Goal: Task Accomplishment & Management: Use online tool/utility

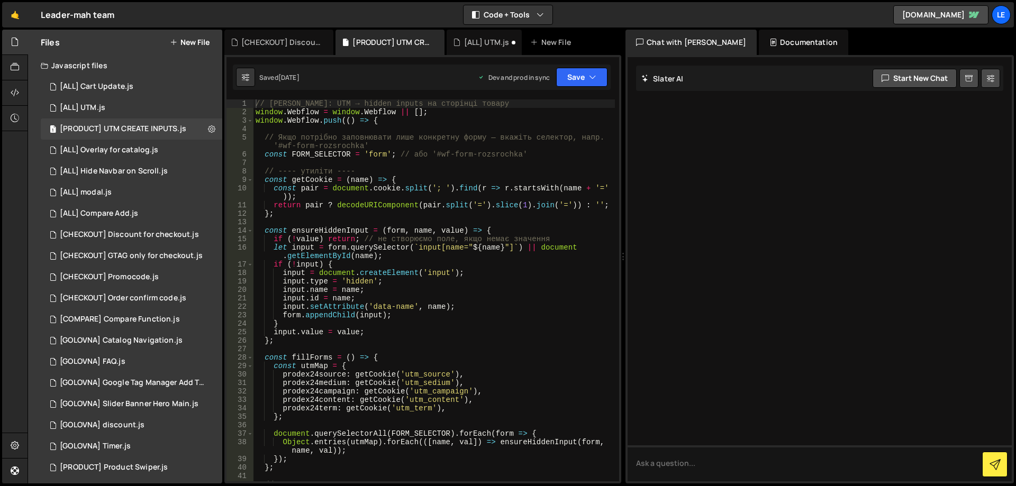
click at [193, 42] on button "New File" at bounding box center [190, 42] width 40 height 8
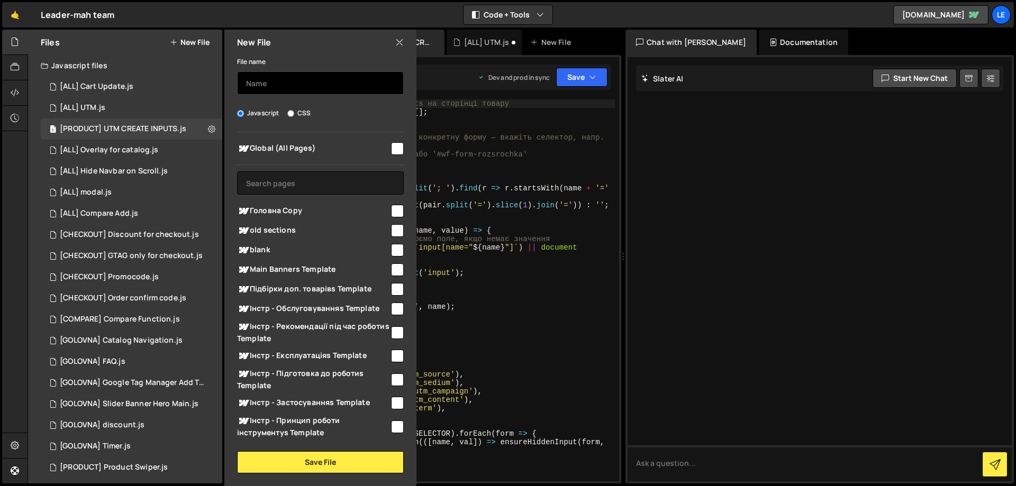
click at [290, 81] on input "text" at bounding box center [320, 82] width 167 height 23
click at [391, 149] on input "checkbox" at bounding box center [397, 148] width 13 height 13
checkbox input "true"
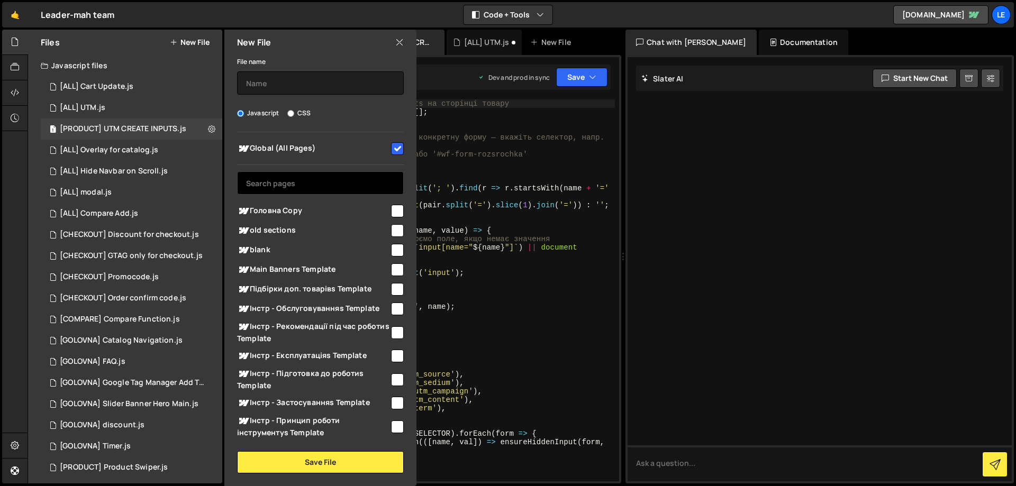
click at [351, 175] on input "text" at bounding box center [320, 183] width 167 height 23
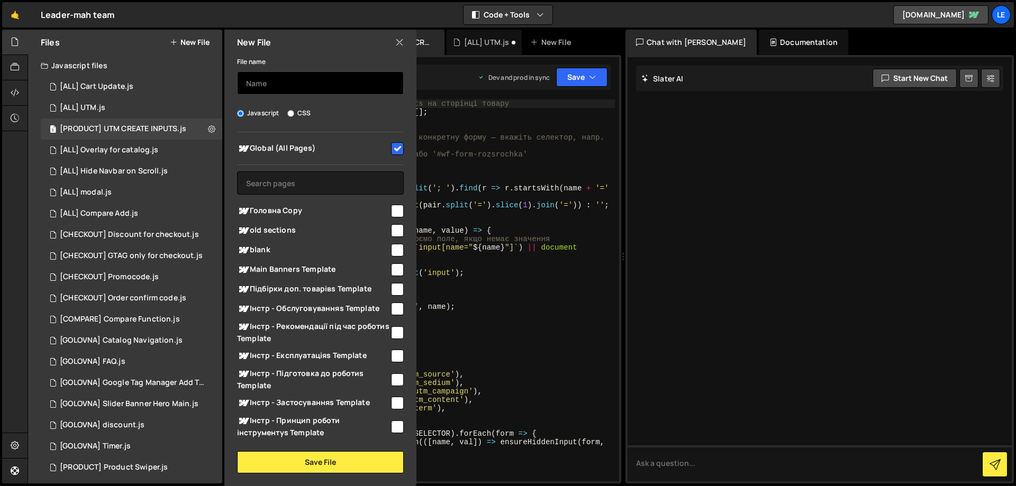
click at [318, 87] on input "text" at bounding box center [320, 82] width 167 height 23
type input "{"
type input "[ALL] Discount for items"
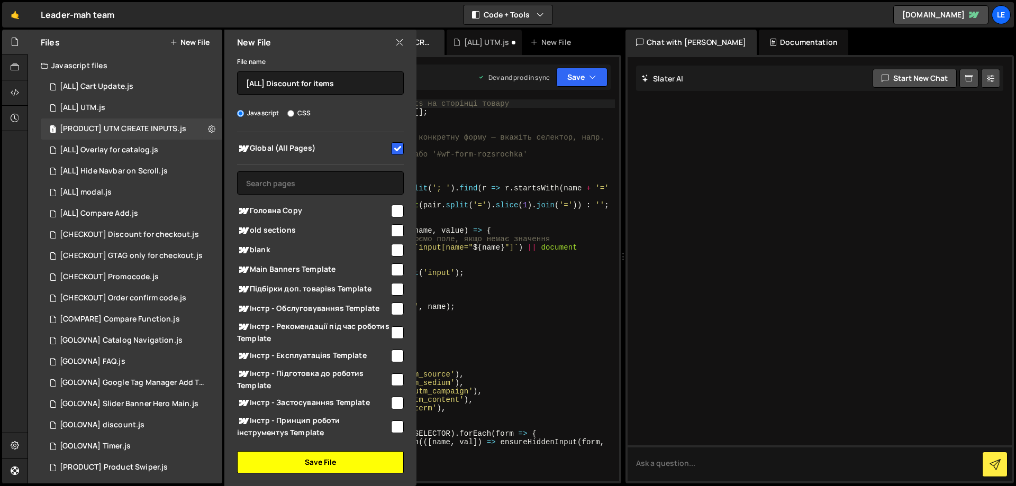
click at [319, 456] on button "Save File" at bounding box center [320, 463] width 167 height 22
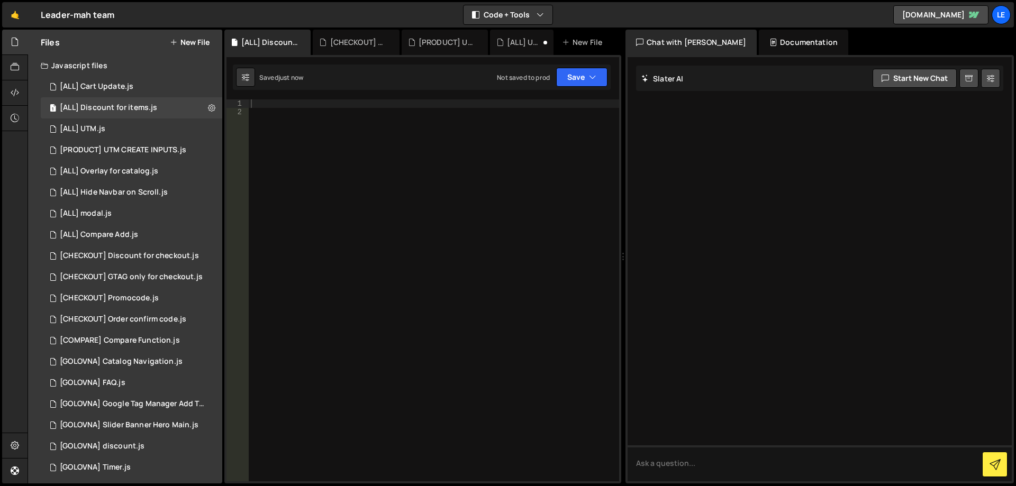
click at [393, 188] on div at bounding box center [434, 299] width 371 height 399
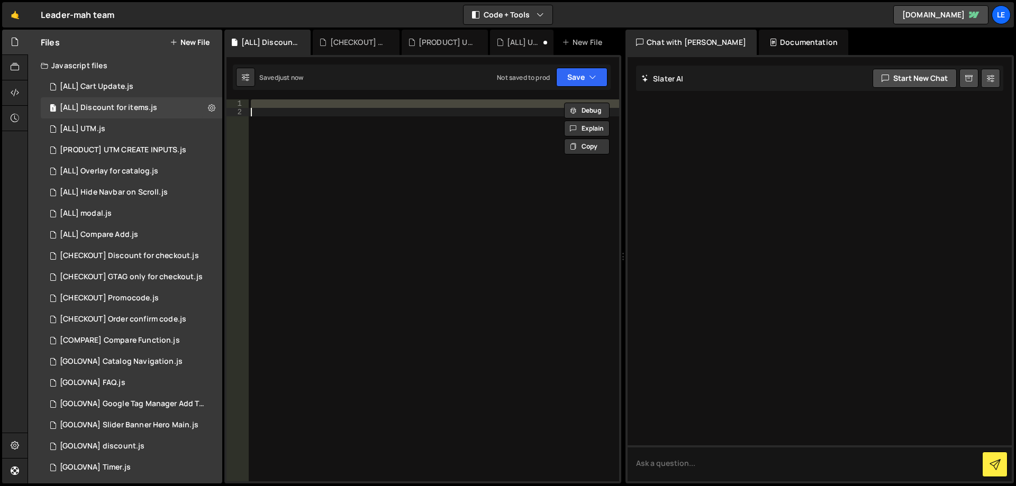
paste textarea
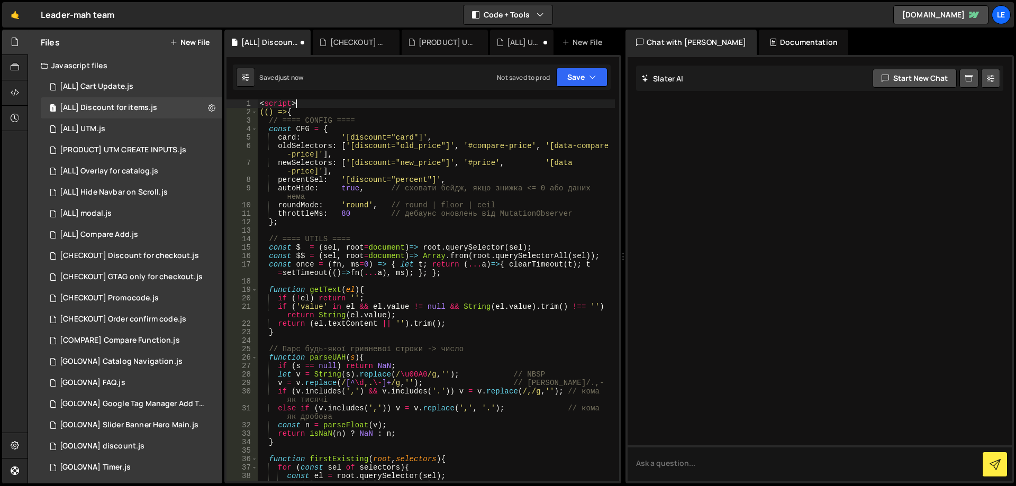
drag, startPoint x: 304, startPoint y: 102, endPoint x: 222, endPoint y: 98, distance: 82.1
click at [222, 98] on div "Files New File Javascript files 1 [ALL] Cart Update.js 0 1 [ALL] Discount for i…" at bounding box center [522, 257] width 989 height 455
type textarea "<script>"
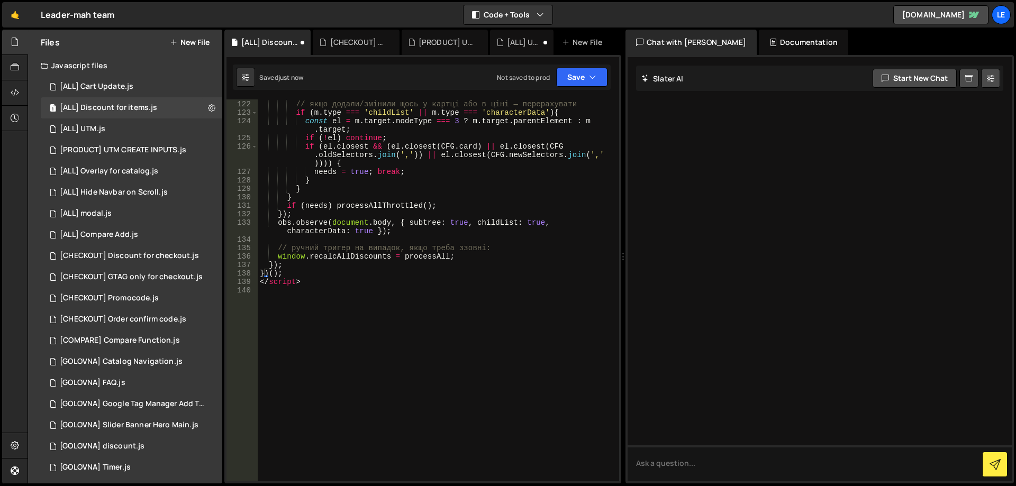
scroll to position [1092, 0]
drag, startPoint x: 299, startPoint y: 286, endPoint x: 235, endPoint y: 284, distance: 64.1
click at [235, 284] on div "(() => { 121 122 123 124 125 126 127 128 129 130 131 132 133 134 135 136 137 13…" at bounding box center [423, 291] width 393 height 382
type textarea "</script>"
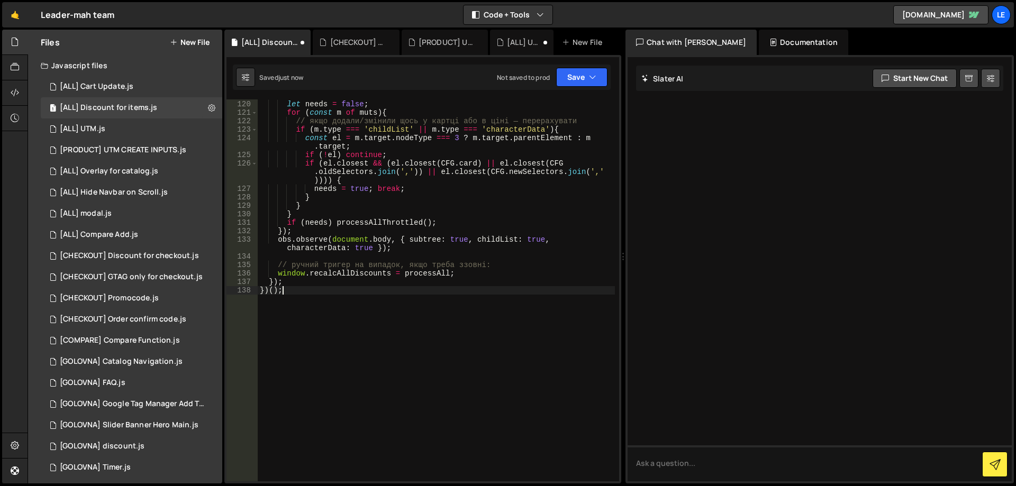
scroll to position [1075, 0]
click at [616, 386] on div at bounding box center [615, 291] width 7 height 382
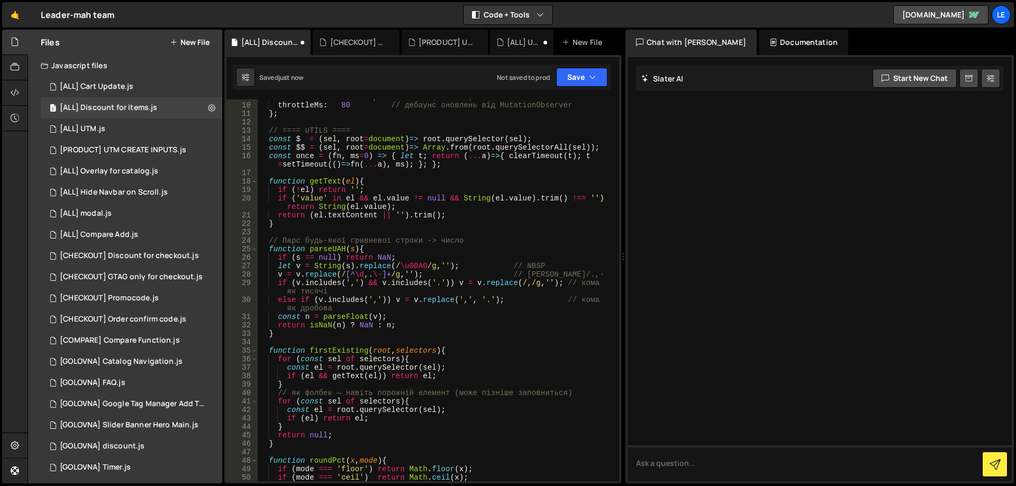
scroll to position [0, 0]
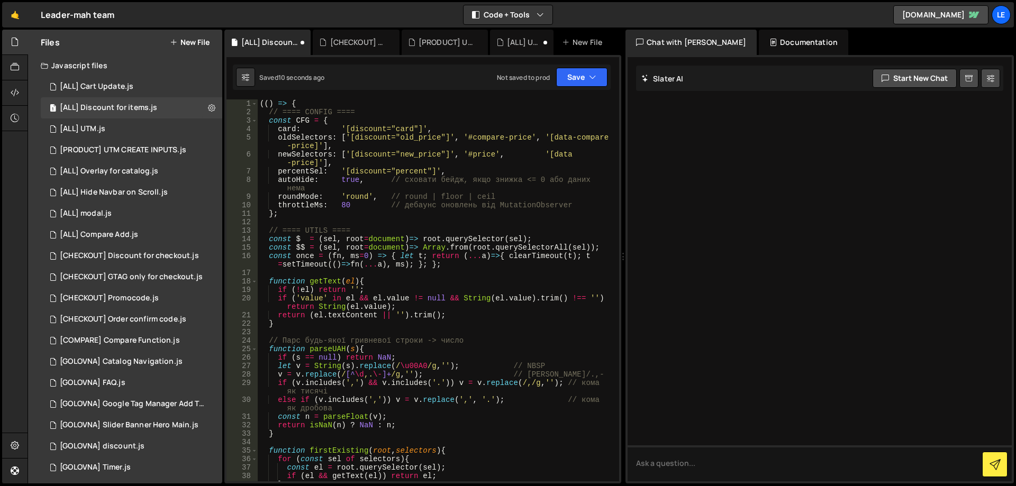
click at [438, 149] on div "(( ) => { // ==== CONFIG ==== const CFG = { card : '[discount="card"]' , oldSel…" at bounding box center [436, 299] width 357 height 399
type textarea "oldSelectors: ['[discount="old_price"]', '#compare-price', '[data-compare-price…"
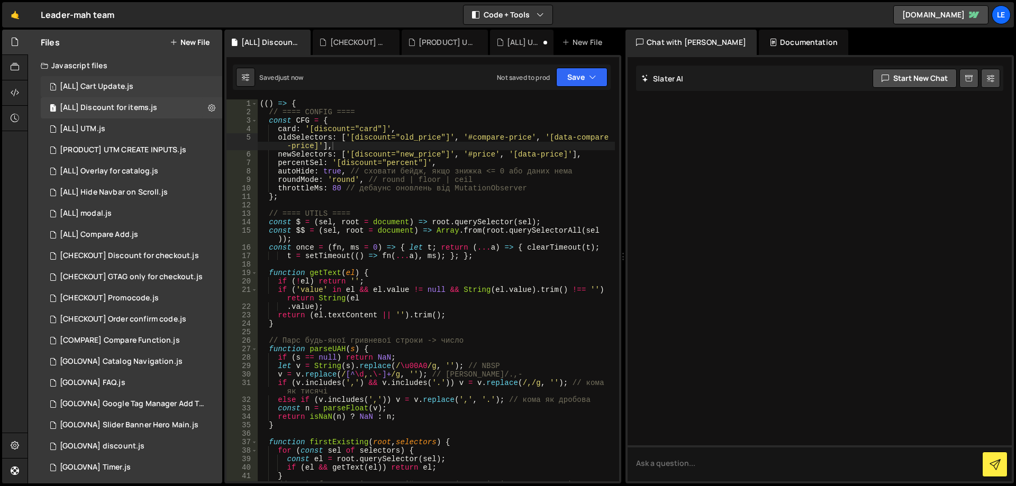
click at [140, 80] on div "1 [ALL] Cart Update.js 0" at bounding box center [132, 86] width 182 height 21
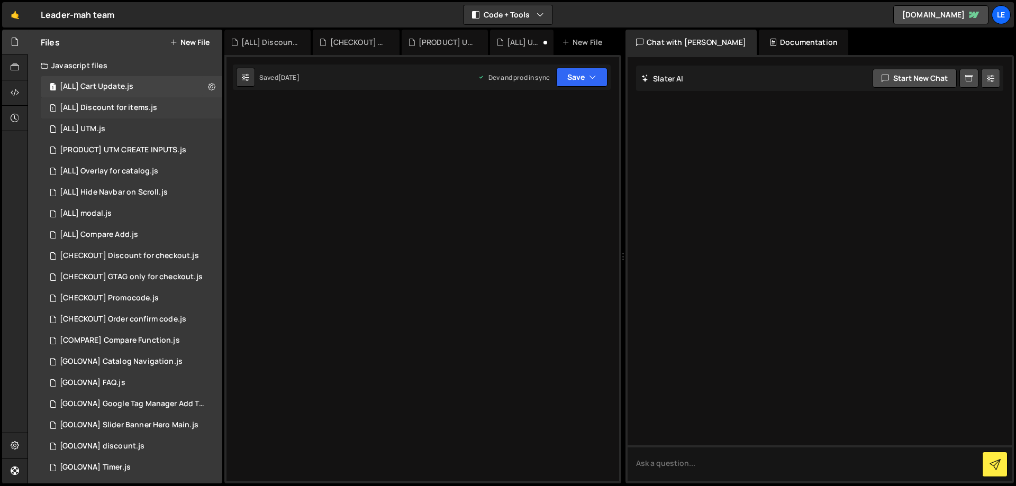
click at [136, 116] on div "1 [ALL] Discount for items.js 0" at bounding box center [132, 107] width 182 height 21
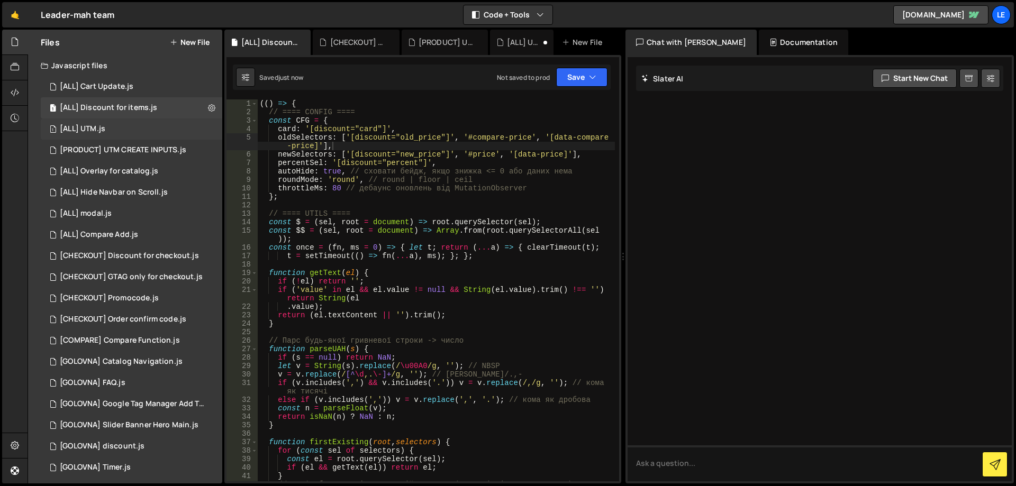
click at [138, 125] on div "1 [ALL] UTM.js 0" at bounding box center [132, 129] width 182 height 21
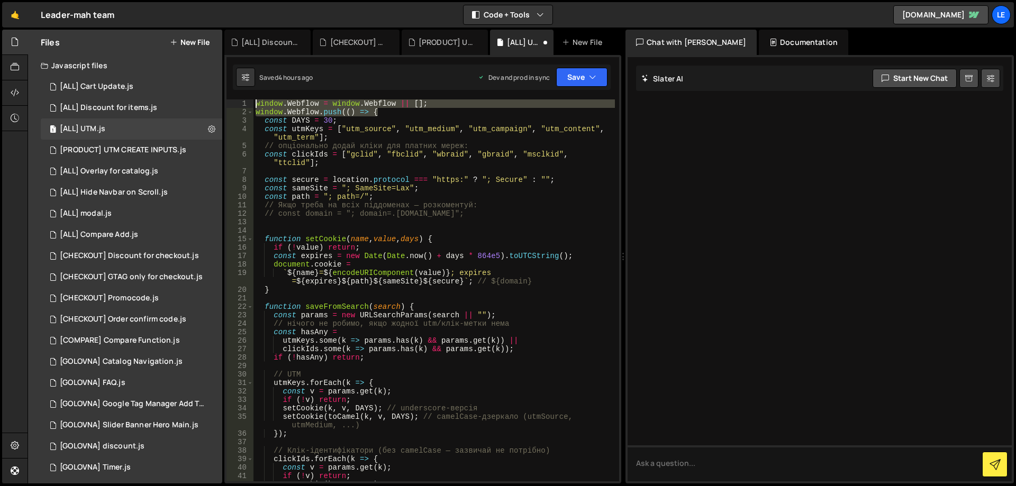
drag, startPoint x: 351, startPoint y: 111, endPoint x: 231, endPoint y: 105, distance: 120.3
click at [231, 105] on div "window.Webflow.push(() => { 1 2 3 4 5 6 7 8 9 10 11 12 13 14 15 16 17 18 19 20 …" at bounding box center [423, 291] width 393 height 382
type textarea "window.Webflow = window.Webflow || []; window.Webflow.push(() => {"
click at [139, 113] on div "1 [ALL] Discount for items.js 0" at bounding box center [132, 107] width 182 height 21
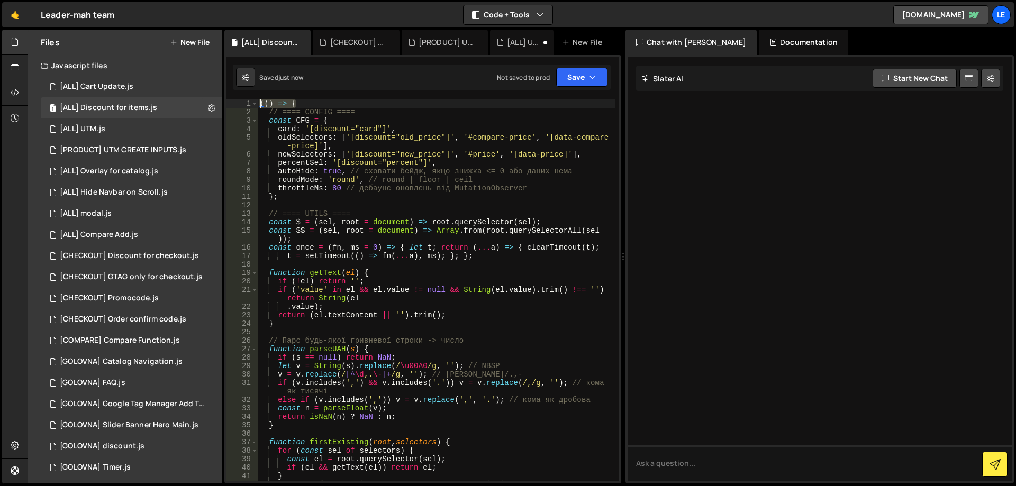
drag, startPoint x: 316, startPoint y: 102, endPoint x: 228, endPoint y: 101, distance: 88.4
click at [228, 101] on div "(() => { 1 2 3 4 5 6 7 8 9 10 11 12 13 14 15 16 17 18 19 20 21 22 23 24 25 26 2…" at bounding box center [423, 291] width 393 height 382
paste textarea "window.Webflow.push"
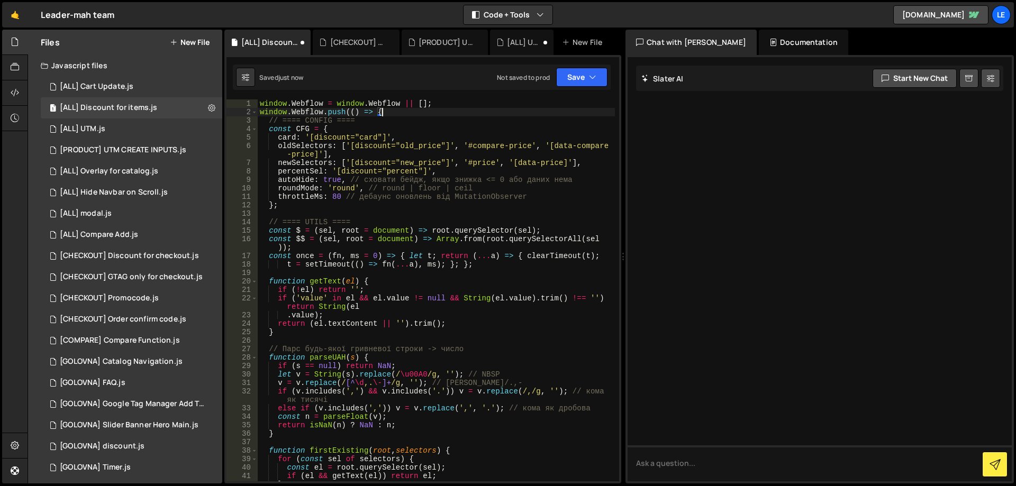
click at [407, 110] on div "window . Webflow = window . Webflow || [ ] ; window . Webflow . push (( ) => { …" at bounding box center [436, 299] width 357 height 399
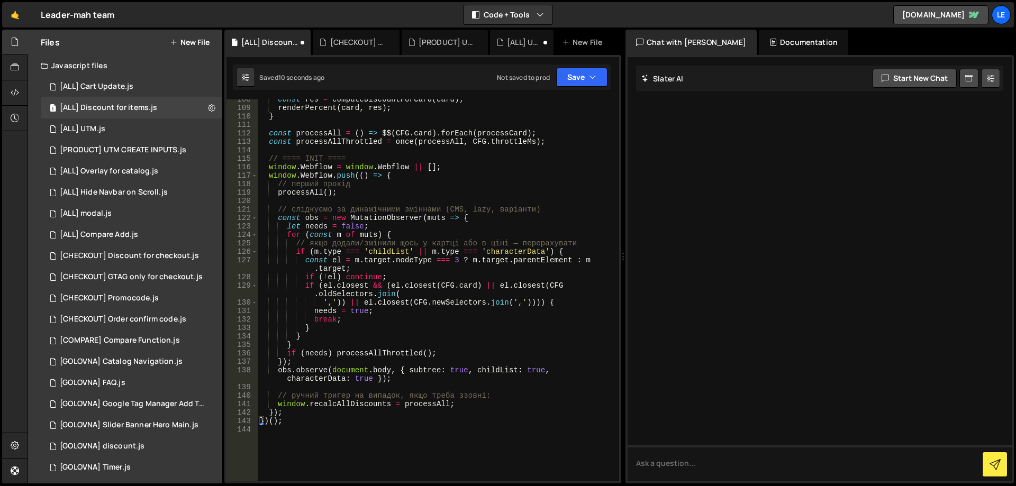
scroll to position [1092, 0]
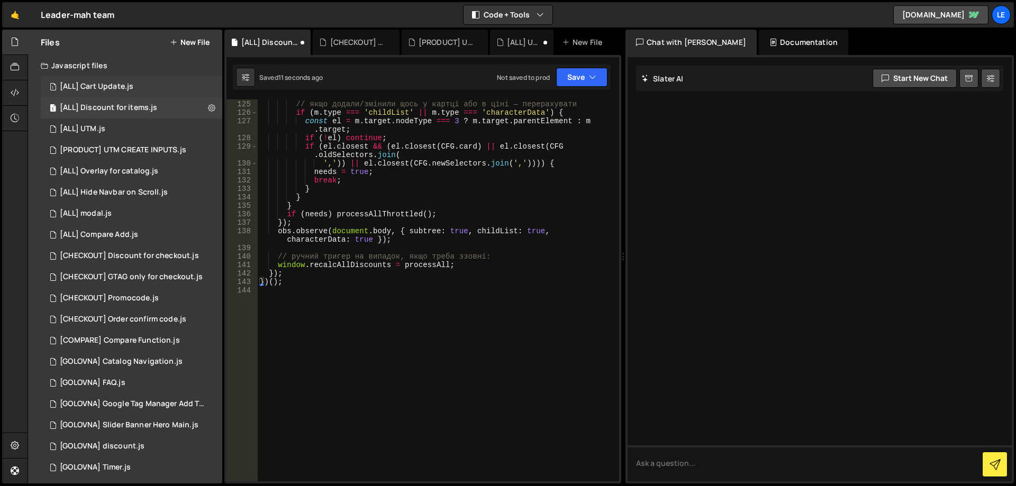
click at [141, 88] on div "1 [ALL] Cart Update.js 0" at bounding box center [132, 86] width 182 height 21
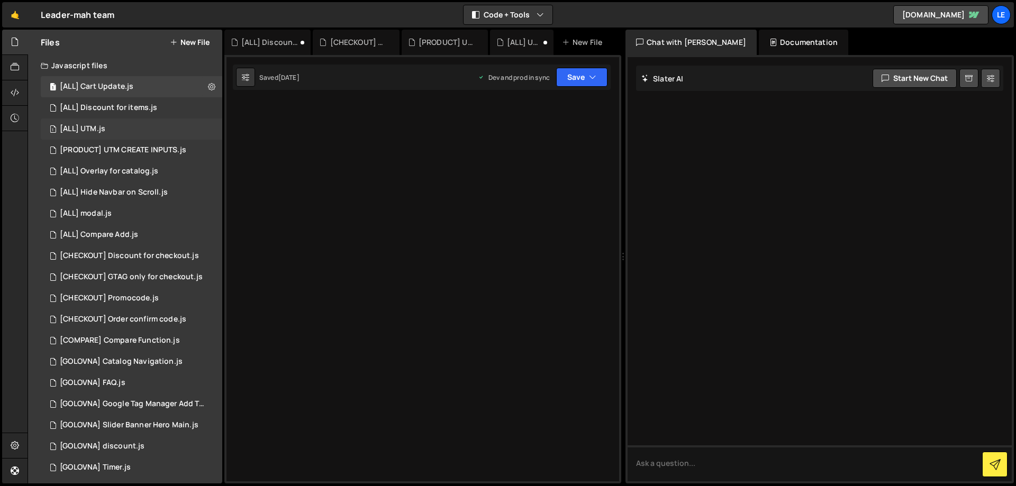
click at [143, 136] on div "1 [ALL] UTM.js 0" at bounding box center [132, 129] width 182 height 21
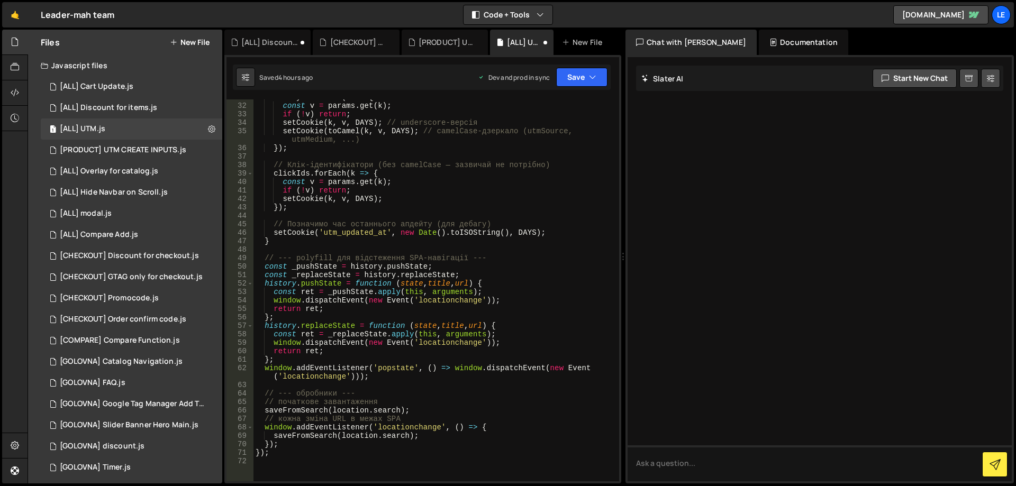
scroll to position [457, 0]
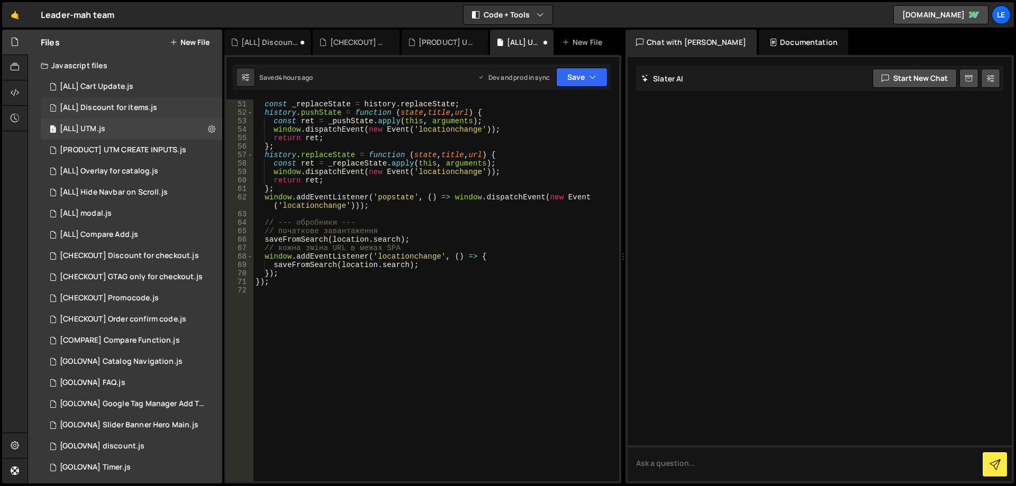
click at [143, 110] on div "[ALL] Discount for items.js" at bounding box center [108, 108] width 97 height 10
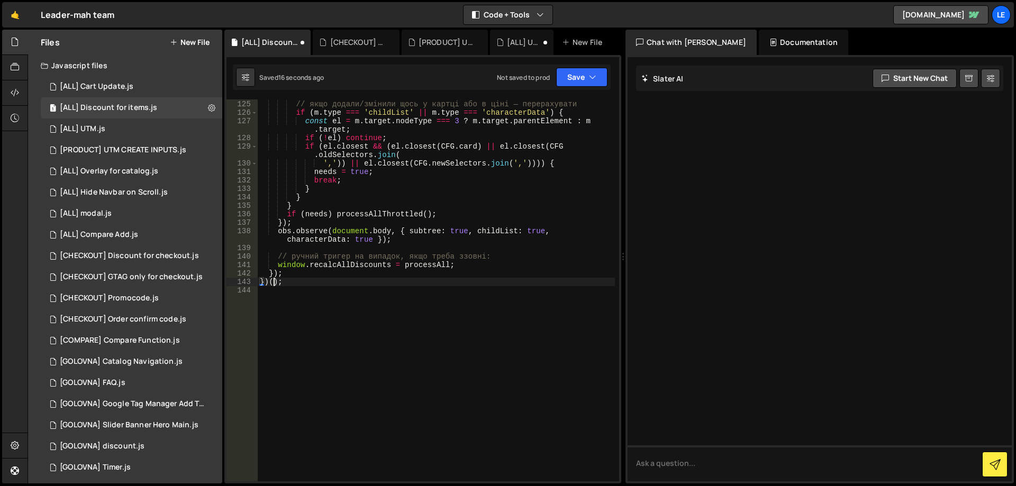
click at [275, 283] on div "for ( const m of muts ) { // якщо додали/змінили щось у картці або в ціні — пер…" at bounding box center [436, 291] width 357 height 399
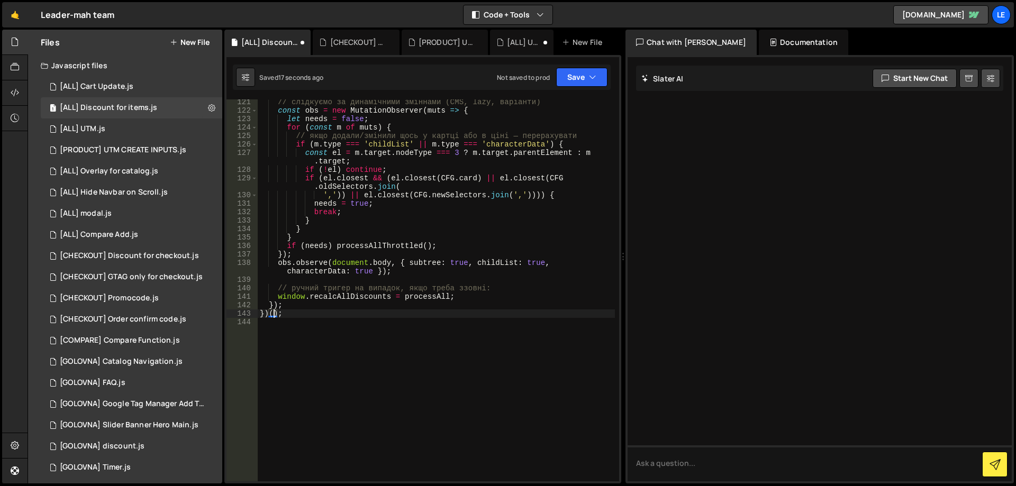
scroll to position [1060, 0]
click at [278, 314] on div "// слідкуємо за динамічними зміннами (CMS, lazy, варіанти) const obs = new Muta…" at bounding box center [436, 297] width 357 height 399
type textarea "});"
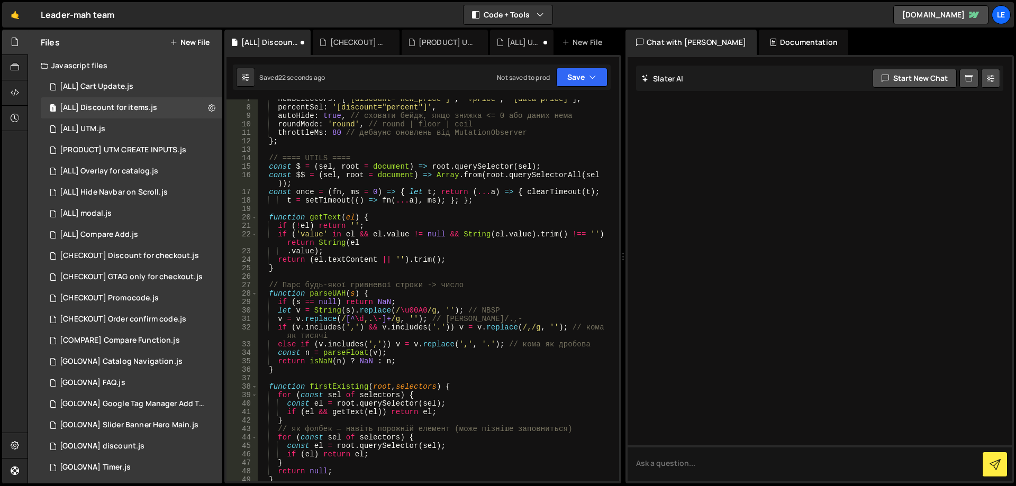
scroll to position [0, 0]
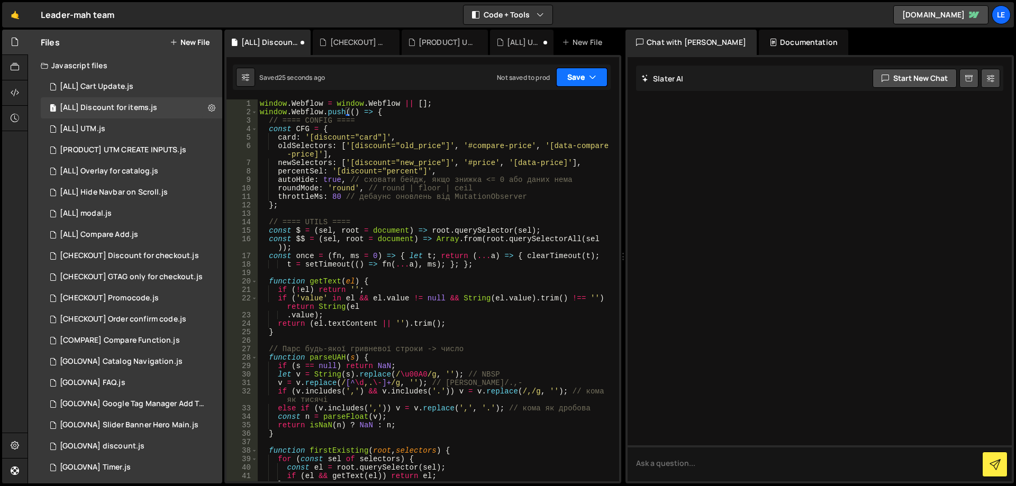
click at [578, 73] on button "Save" at bounding box center [581, 77] width 51 height 19
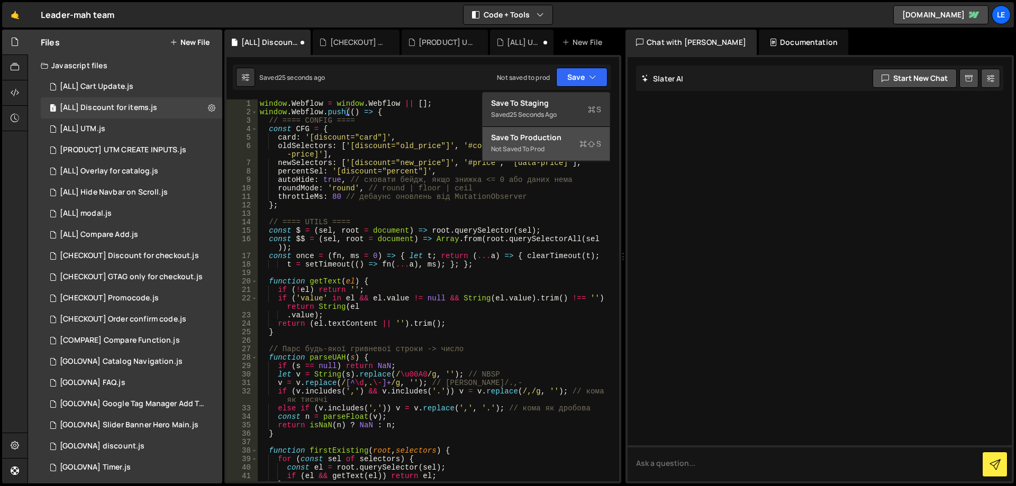
click at [555, 133] on div "Save to Production S" at bounding box center [546, 137] width 110 height 11
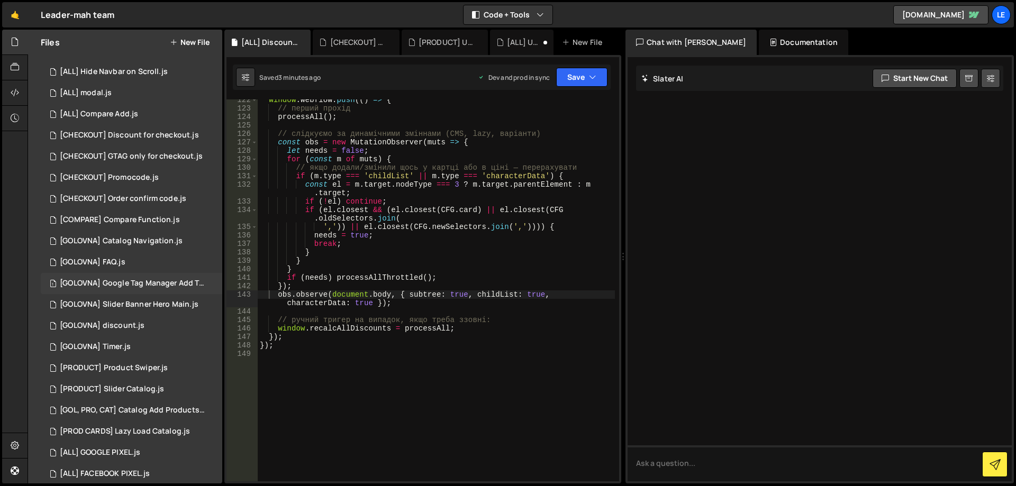
scroll to position [154, 0]
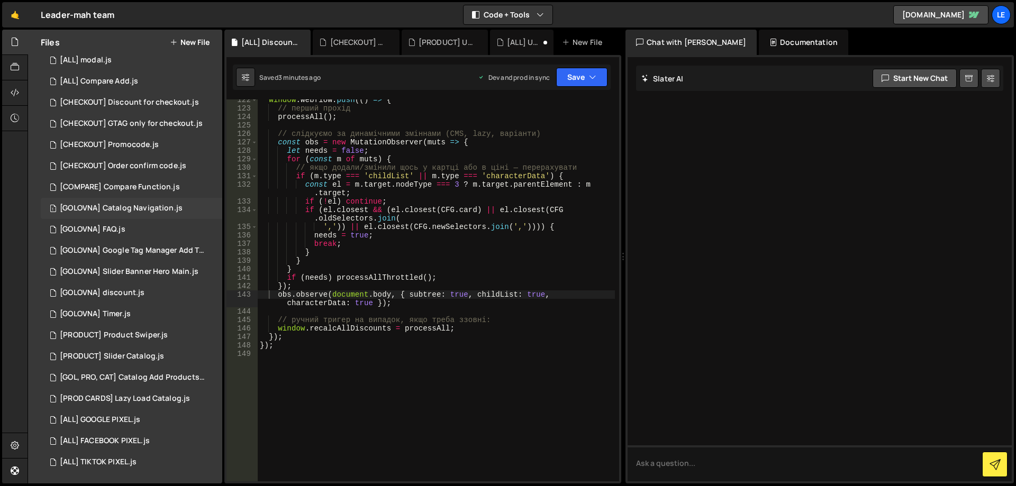
click at [149, 203] on div "1 [GOLOVNA] Catalog Navigation.js 0" at bounding box center [132, 208] width 182 height 21
